Goal: Browse casually

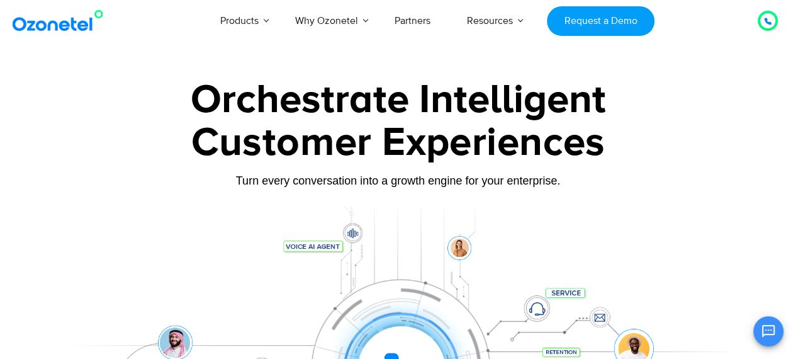
click at [754, 21] on div at bounding box center [767, 21] width 27 height 27
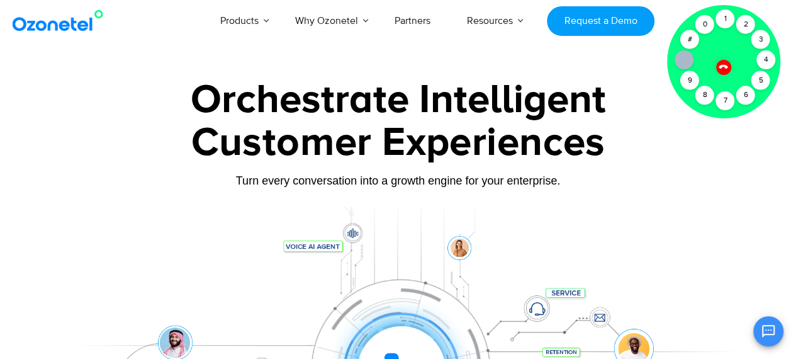
click at [681, 129] on div "Customer Experiences" at bounding box center [398, 143] width 698 height 60
click at [132, 71] on div at bounding box center [398, 281] width 796 height 429
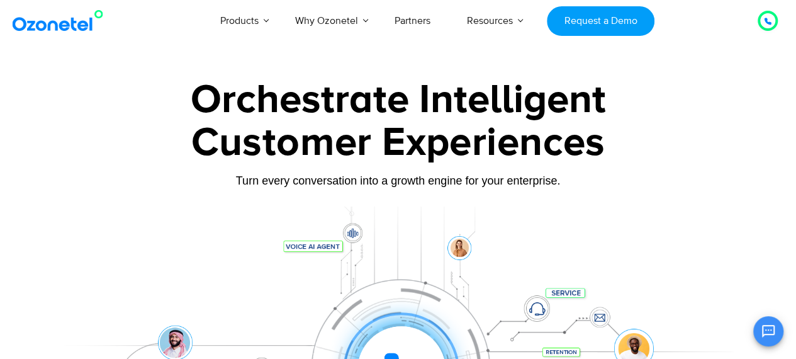
click at [48, 18] on img at bounding box center [60, 20] width 102 height 23
